Goal: Task Accomplishment & Management: Use online tool/utility

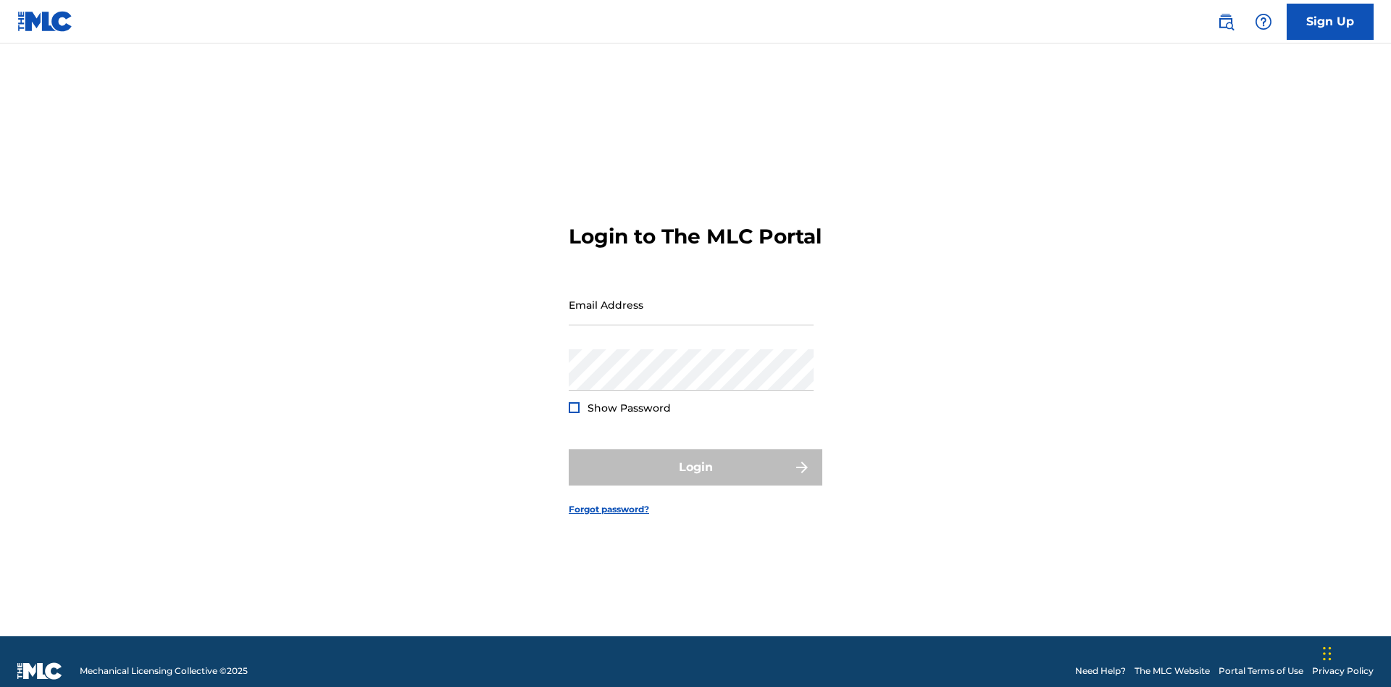
scroll to position [19, 0]
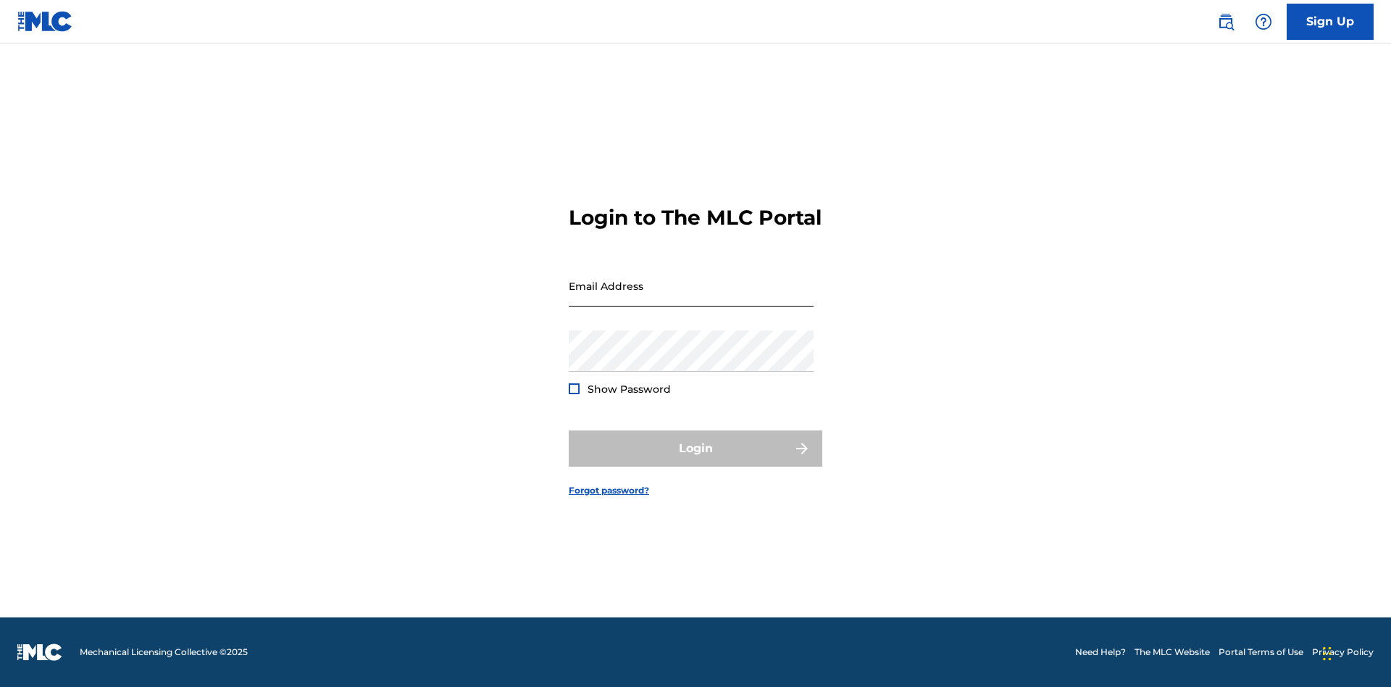
click at [691, 298] on input "Email Address" at bounding box center [691, 285] width 245 height 41
type input "[EMAIL_ADDRESS][DOMAIN_NAME]"
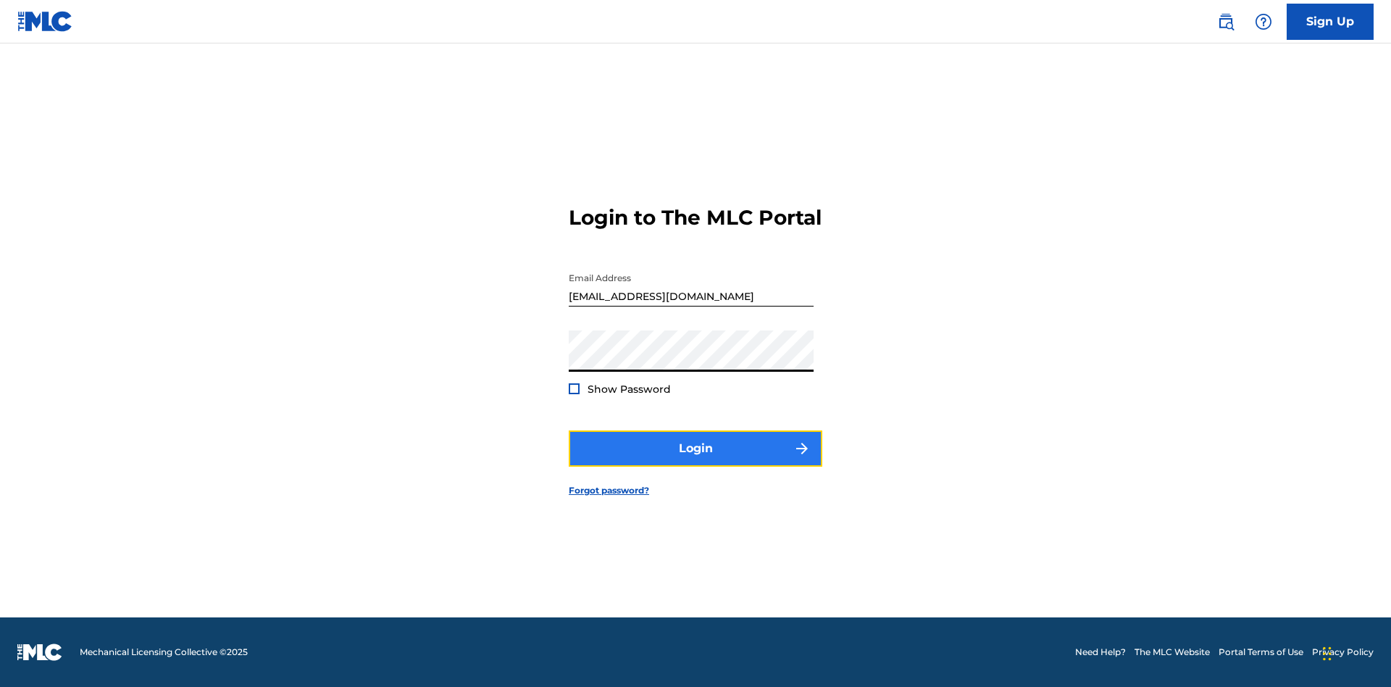
click at [696, 461] on button "Login" at bounding box center [696, 448] width 254 height 36
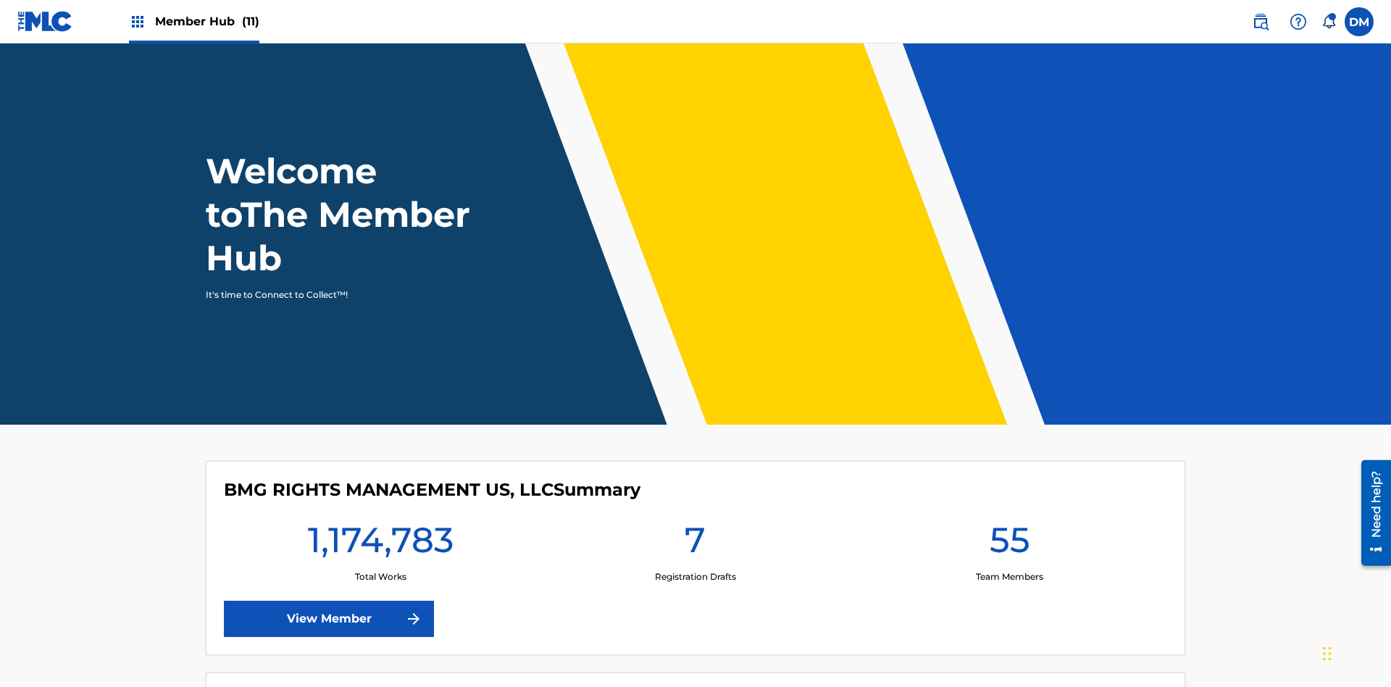
click at [193, 21] on span "Member Hub (11)" at bounding box center [207, 21] width 104 height 17
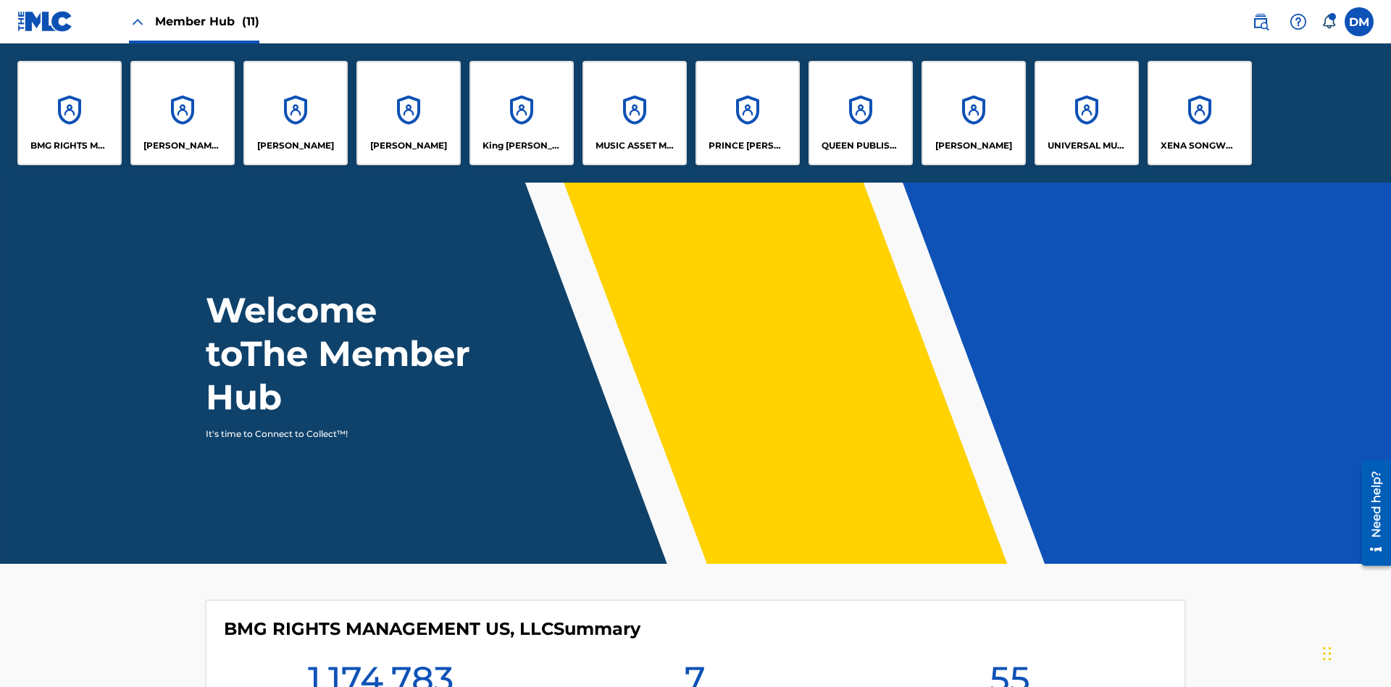
scroll to position [52, 0]
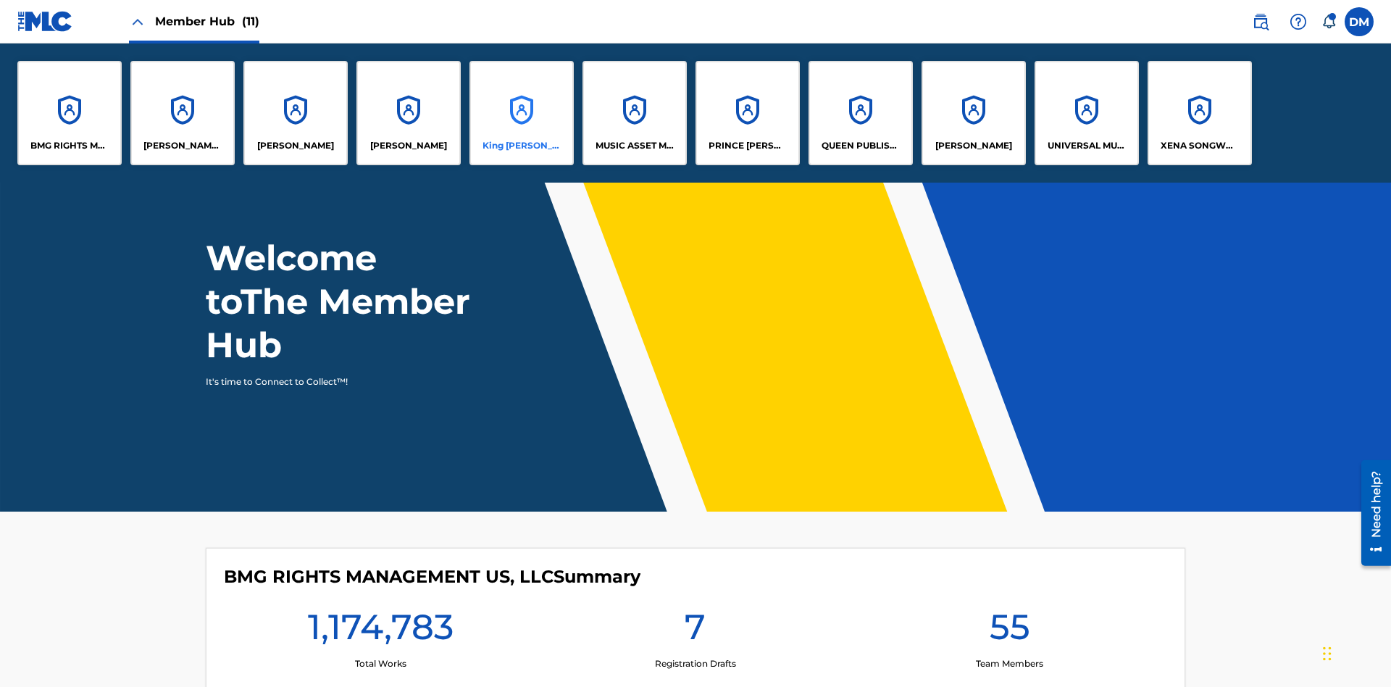
click at [521, 146] on p "King [PERSON_NAME]" at bounding box center [522, 145] width 79 height 13
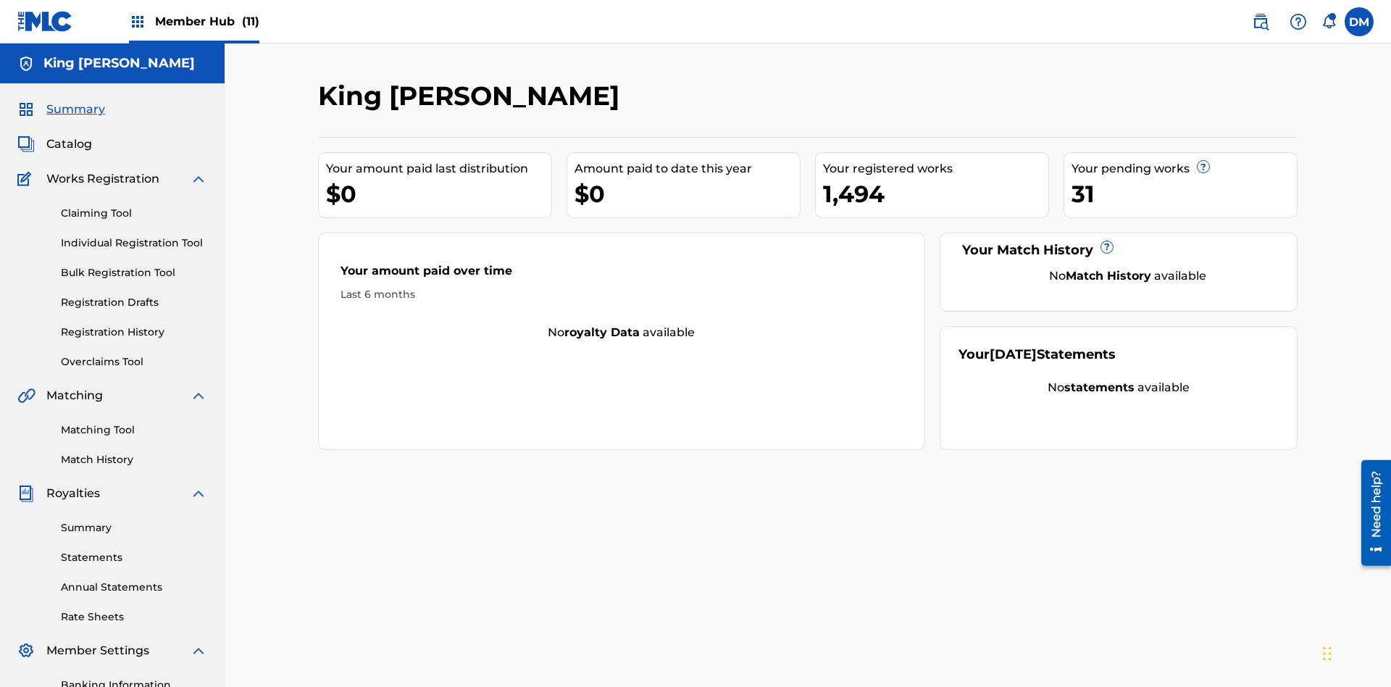
scroll to position [178, 0]
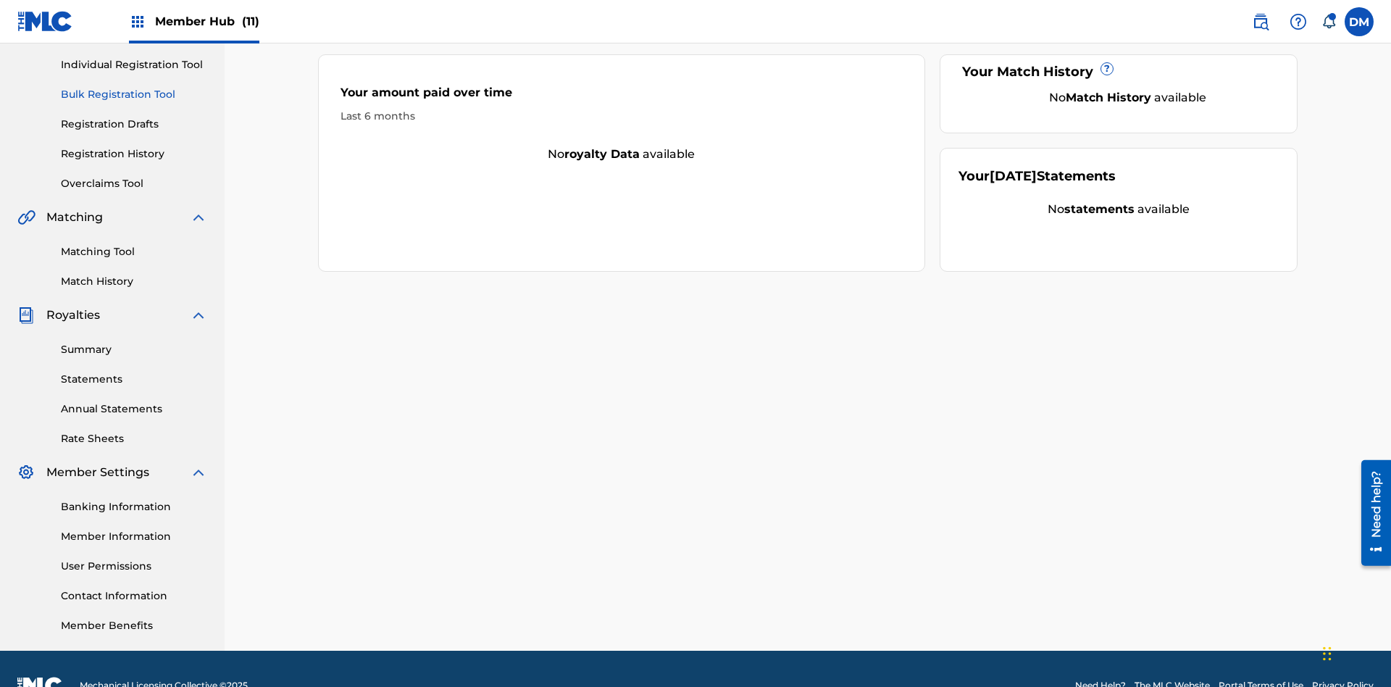
click at [134, 94] on link "Bulk Registration Tool" at bounding box center [134, 94] width 146 height 15
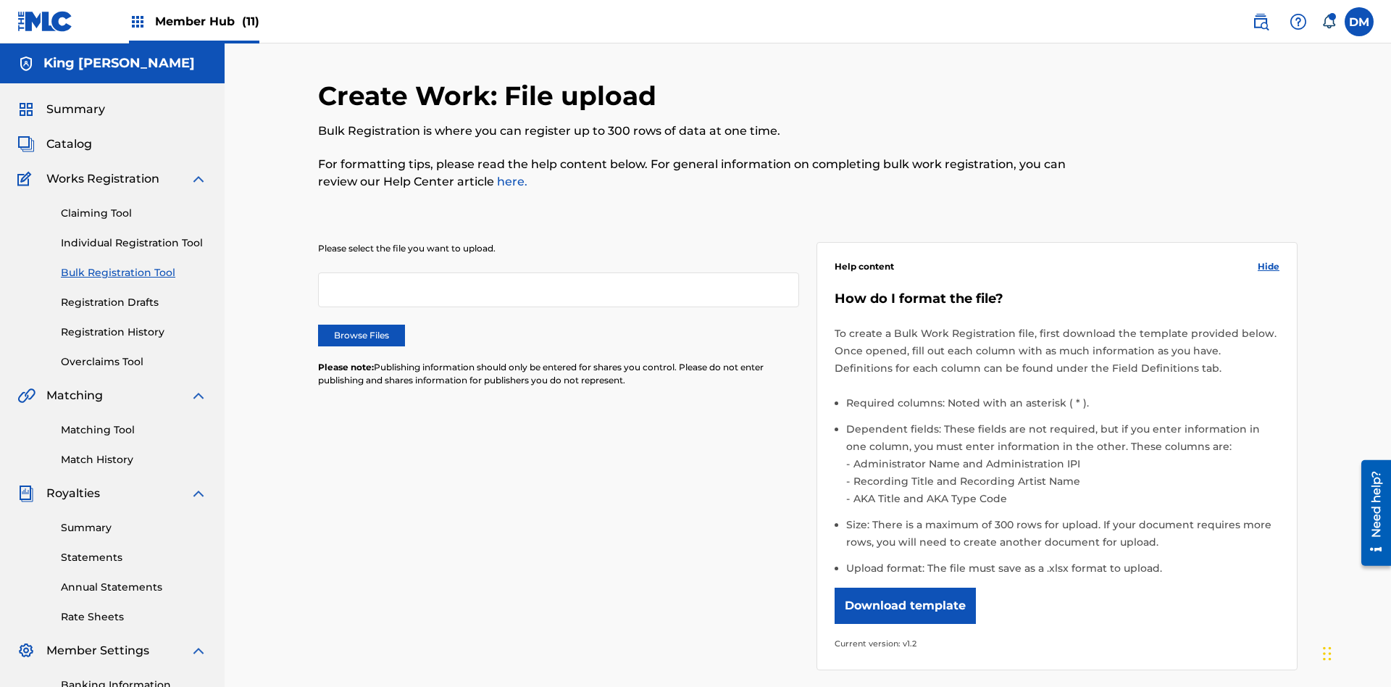
scroll to position [0, 318]
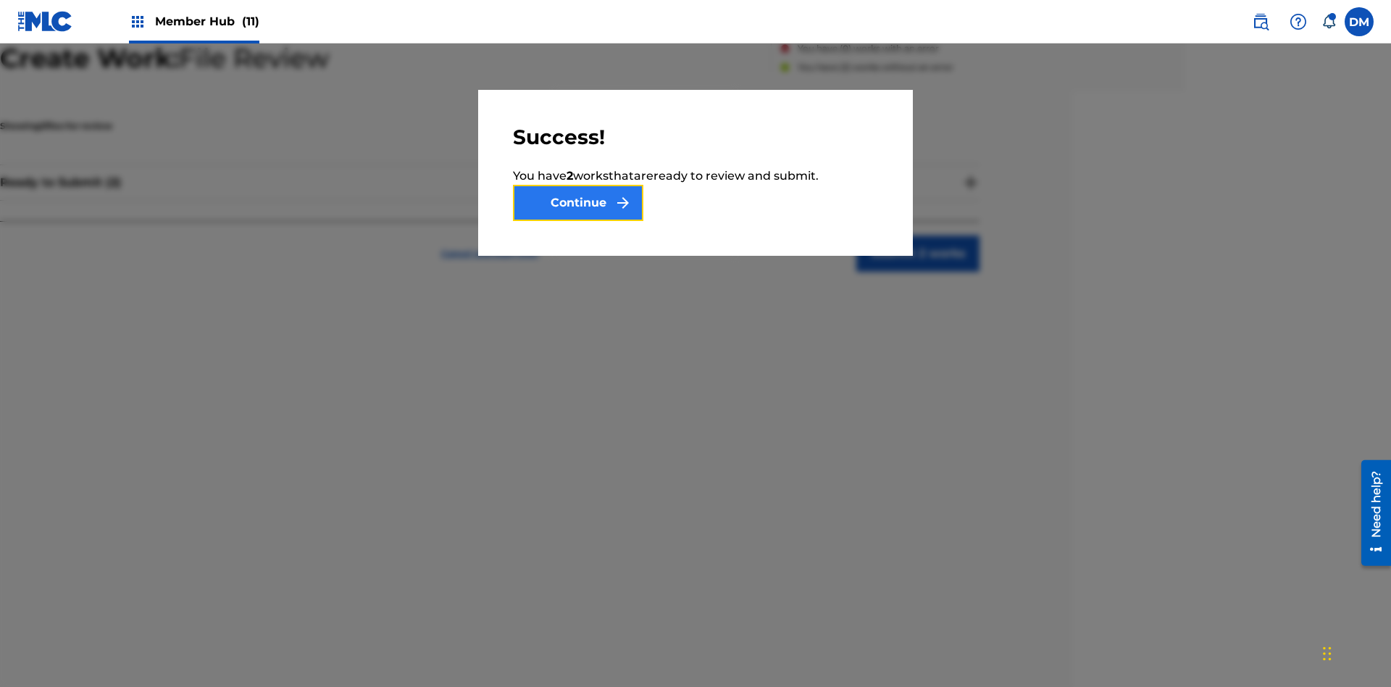
click at [578, 203] on button "Continue" at bounding box center [578, 203] width 130 height 36
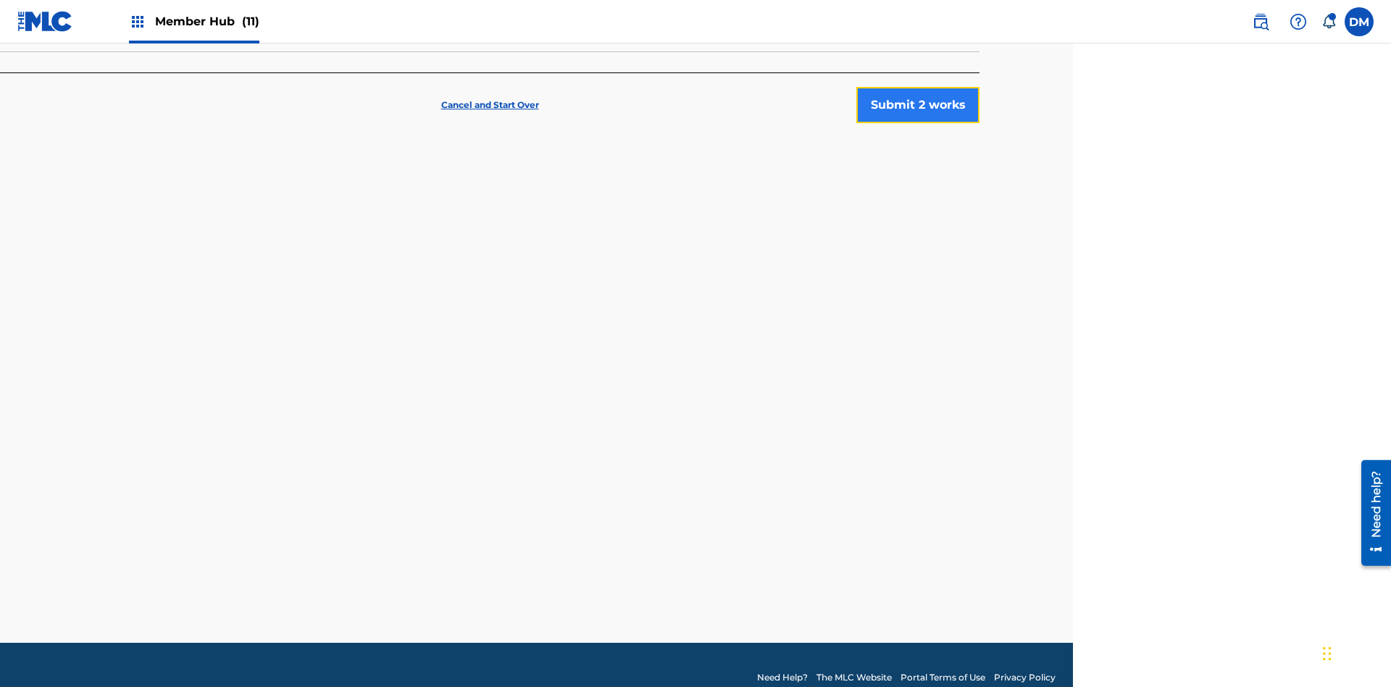
click at [918, 105] on button "Submit 2 works" at bounding box center [917, 105] width 123 height 36
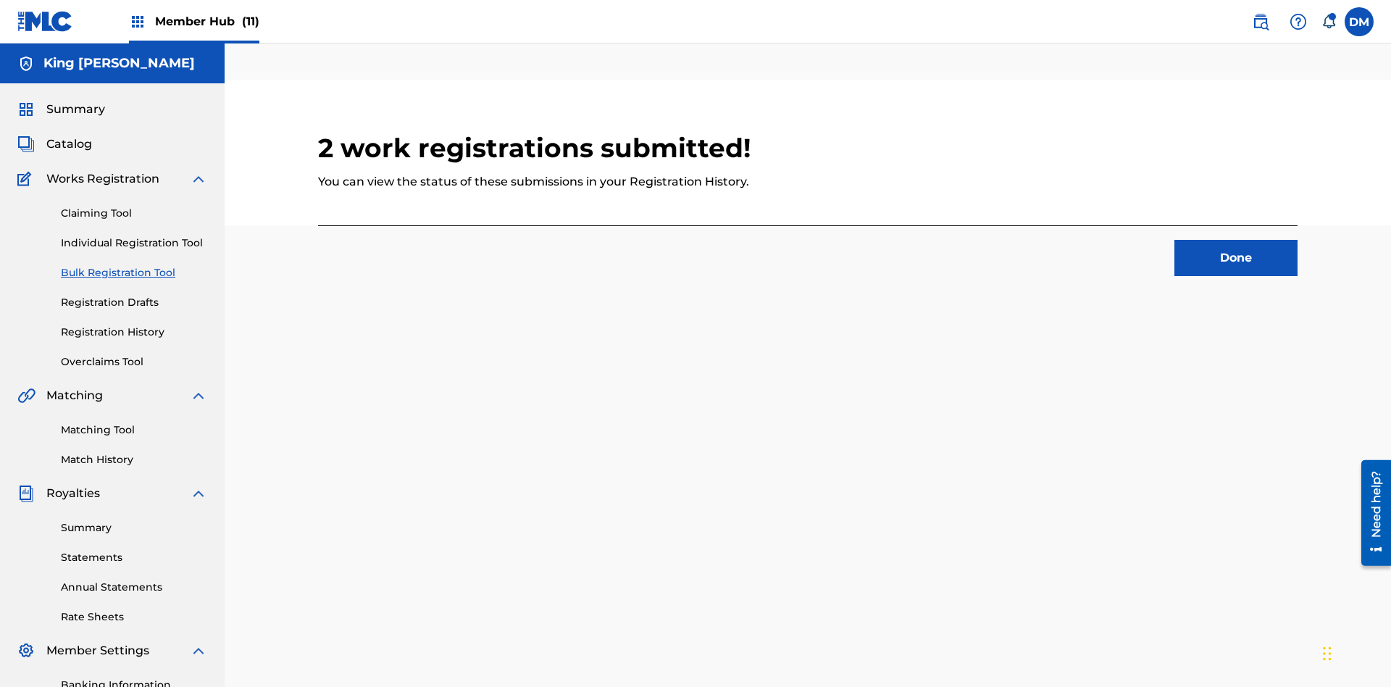
scroll to position [45, 318]
